Goal: Information Seeking & Learning: Learn about a topic

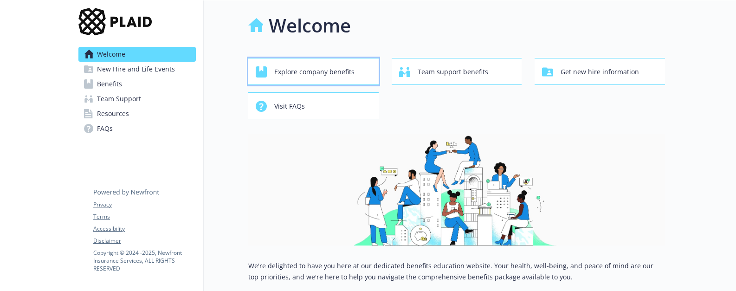
click at [352, 73] on span "Explore company benefits" at bounding box center [314, 72] width 80 height 18
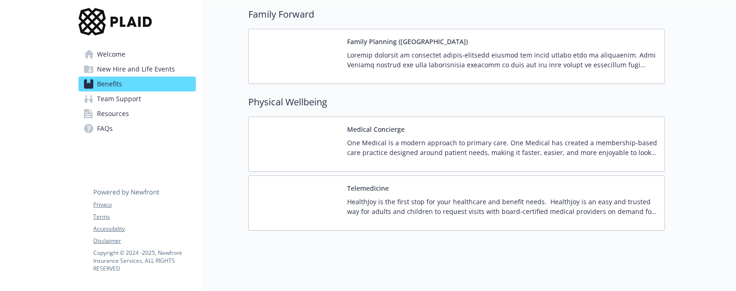
scroll to position [1844, 0]
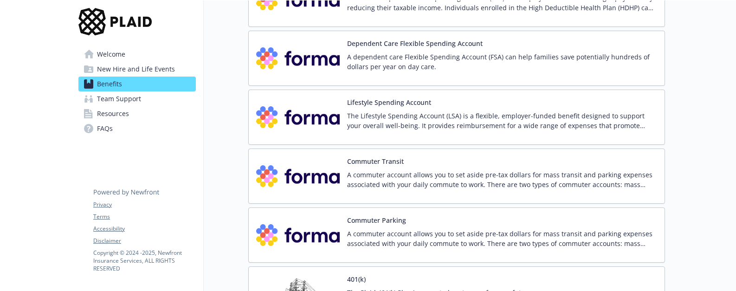
click at [447, 106] on div "Lifestyle Spending Account The Lifestyle Spending Account (LSA) is a flexible, …" at bounding box center [502, 116] width 310 height 39
